Goal: Task Accomplishment & Management: Use online tool/utility

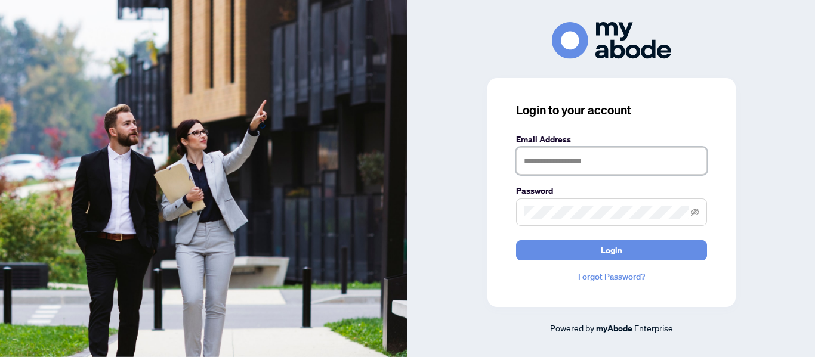
click at [573, 162] on input "text" at bounding box center [611, 160] width 191 height 27
type input "**********"
click at [516, 240] on button "Login" at bounding box center [611, 250] width 191 height 20
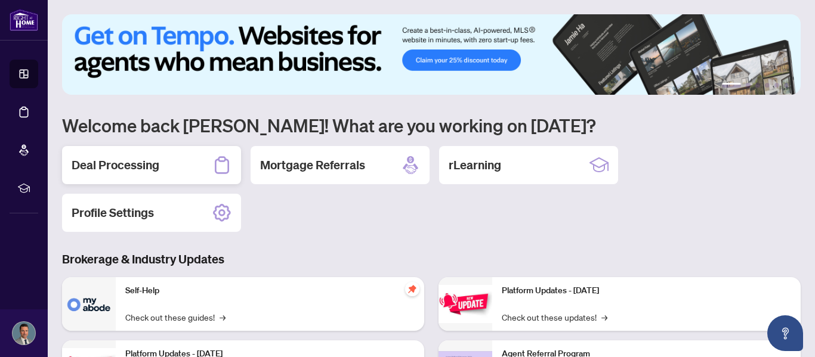
click at [175, 172] on div "Deal Processing" at bounding box center [151, 165] width 179 height 38
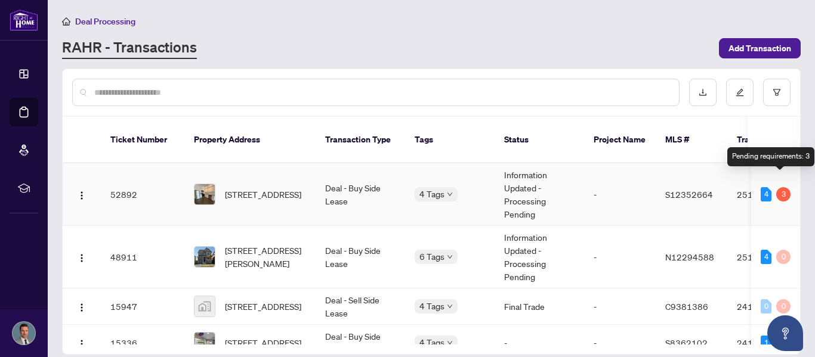
click at [783, 187] on div "3" at bounding box center [783, 194] width 14 height 14
click at [780, 187] on div "3" at bounding box center [783, 194] width 14 height 14
click at [133, 174] on td "52892" at bounding box center [143, 194] width 84 height 63
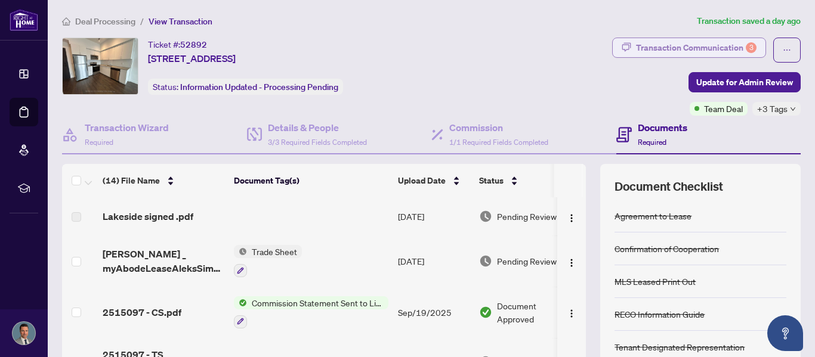
click at [737, 48] on div "Transaction Communication 3" at bounding box center [696, 47] width 121 height 19
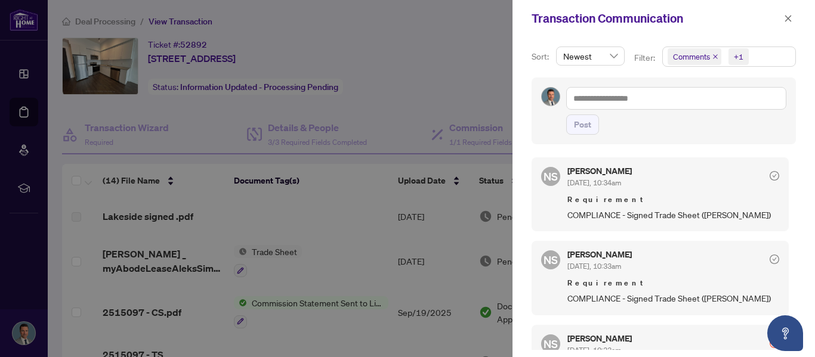
scroll to position [228, 0]
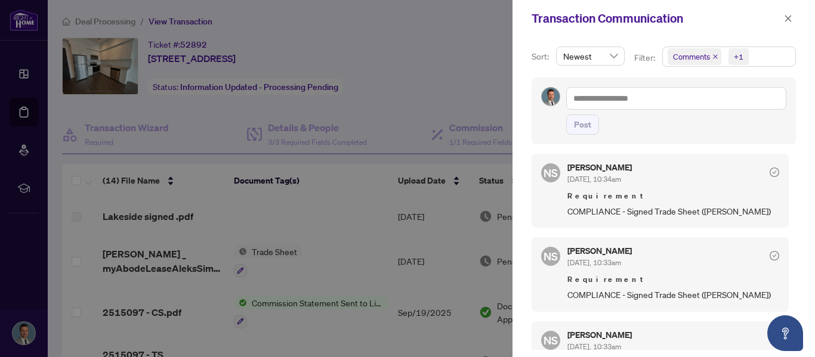
click at [352, 237] on div at bounding box center [407, 178] width 815 height 357
click at [792, 22] on button "button" at bounding box center [788, 18] width 16 height 14
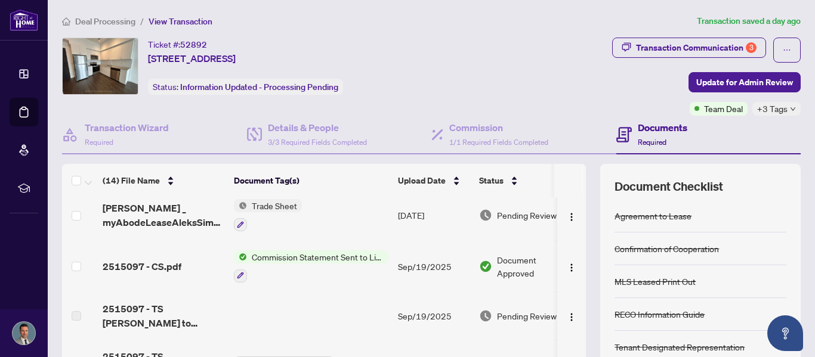
scroll to position [50, 0]
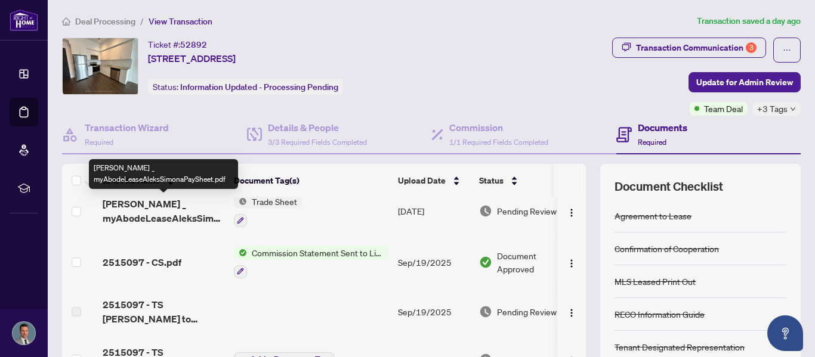
click at [150, 215] on span "[PERSON_NAME] _ myAbodeLeaseAleksSimonaPaySheet.pdf" at bounding box center [164, 211] width 122 height 29
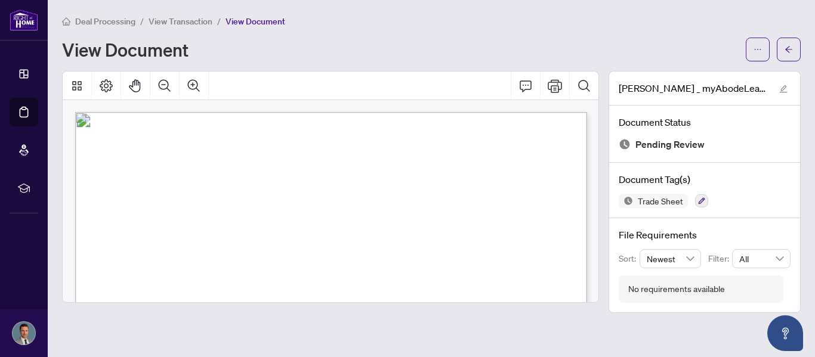
click at [443, 82] on div at bounding box center [331, 86] width 536 height 29
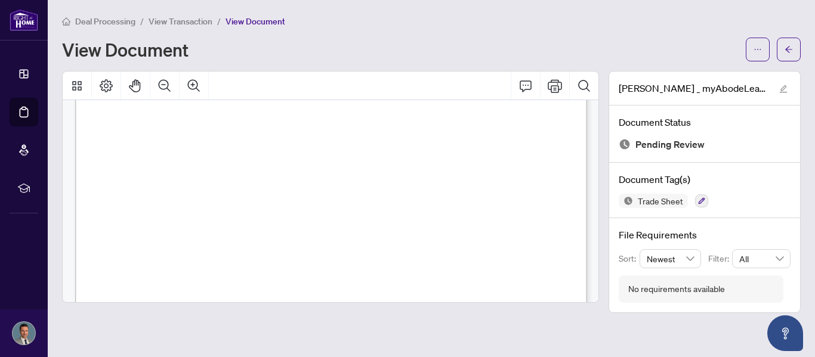
scroll to position [310, 0]
click at [790, 57] on span "button" at bounding box center [789, 49] width 8 height 19
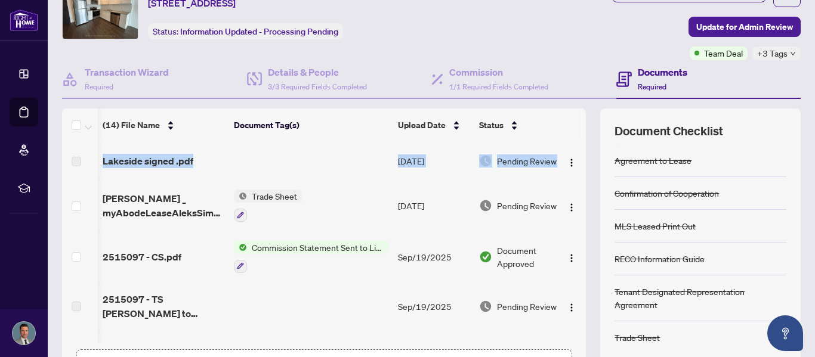
scroll to position [0, 22]
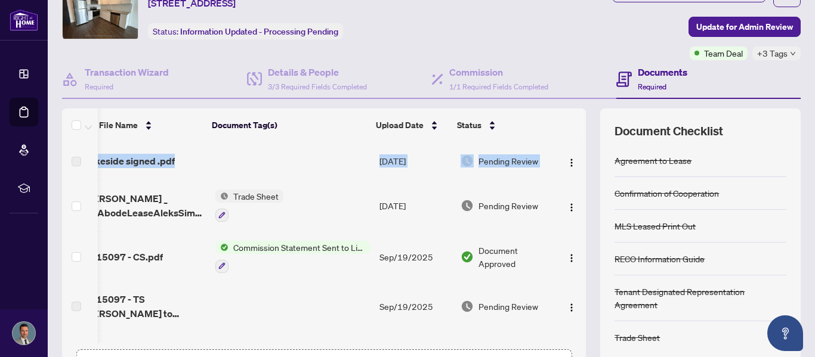
drag, startPoint x: 586, startPoint y: 169, endPoint x: 584, endPoint y: 193, distance: 24.5
click at [584, 193] on div "Lakeside signed .pdf [DATE] Pending Review [PERSON_NAME] _ myAbodeLeaseAleksSim…" at bounding box center [324, 243] width 524 height 202
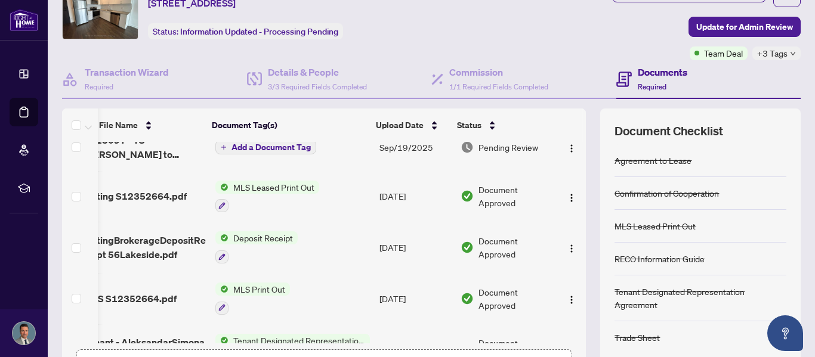
scroll to position [0, 0]
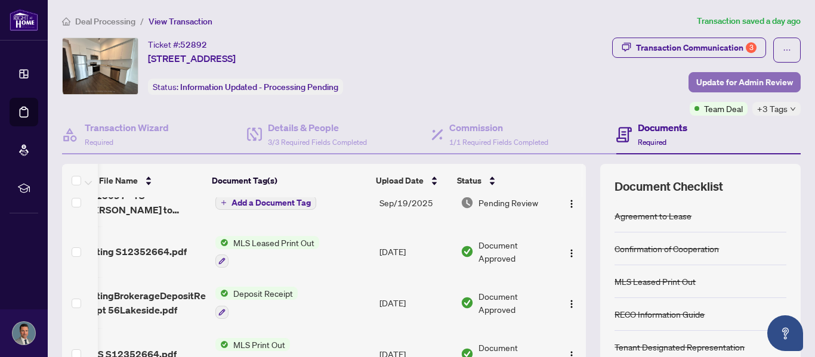
click at [726, 78] on span "Update for Admin Review" at bounding box center [744, 82] width 97 height 19
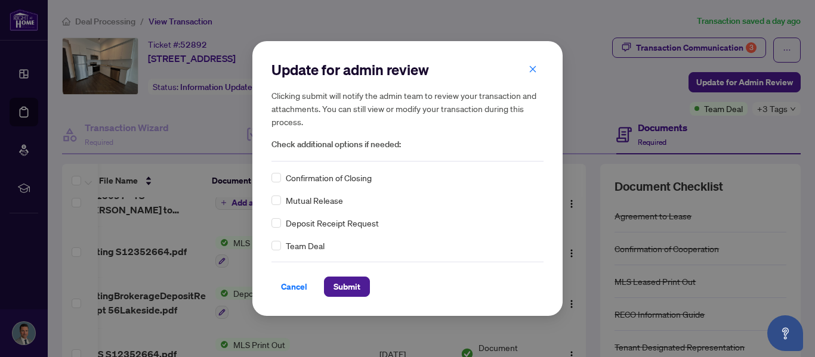
click at [366, 178] on span "Confirmation of Closing" at bounding box center [329, 177] width 86 height 13
click at [349, 289] on span "Submit" at bounding box center [347, 286] width 27 height 19
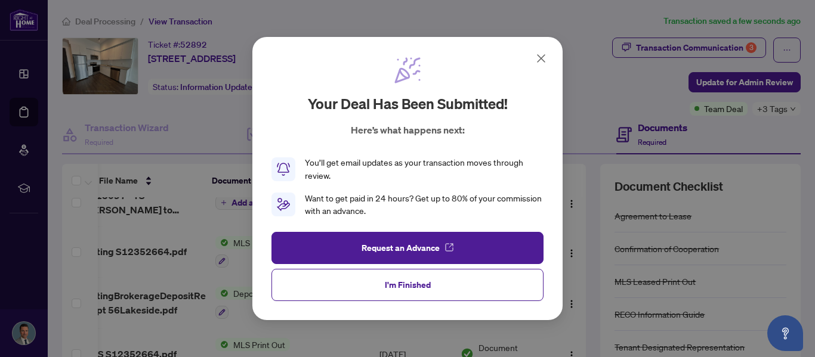
click at [473, 313] on div "Your deal has been submitted! Here’s what happens next: You’ll get email update…" at bounding box center [407, 179] width 310 height 284
click at [504, 289] on button "I'm Finished" at bounding box center [407, 285] width 272 height 32
